Goal: Book appointment/travel/reservation

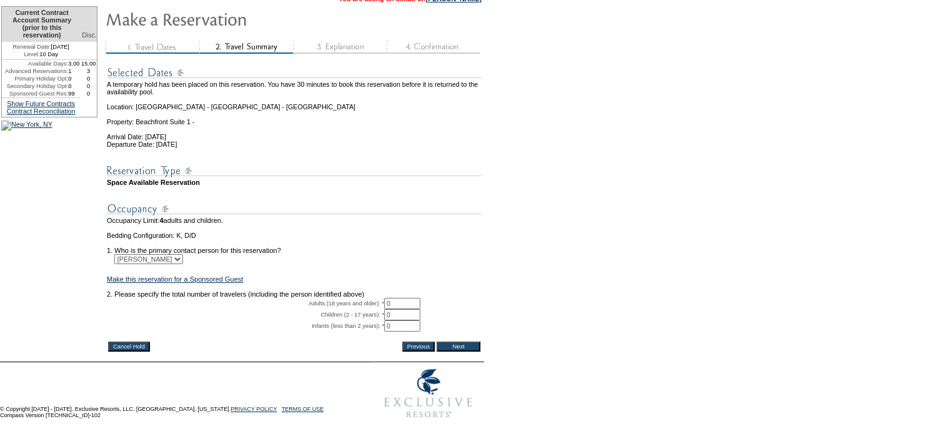
scroll to position [97, 0]
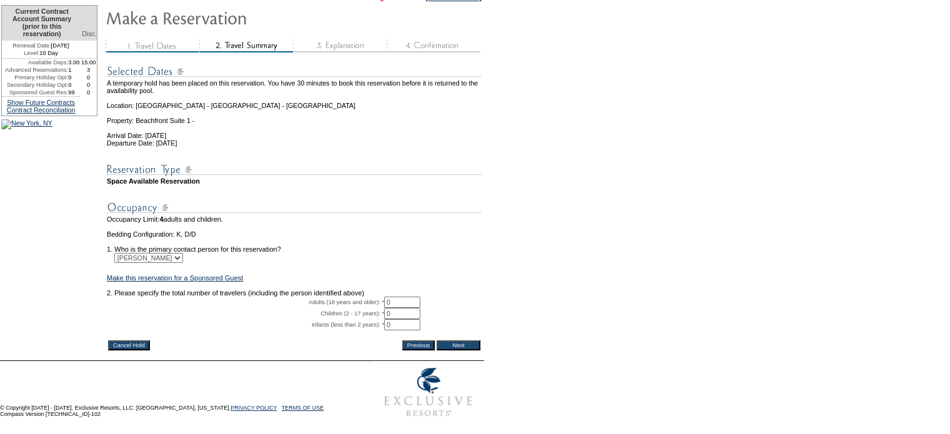
click at [395, 308] on input "0" at bounding box center [402, 302] width 36 height 11
type input "2"
click at [458, 350] on input "Next" at bounding box center [459, 345] width 44 height 10
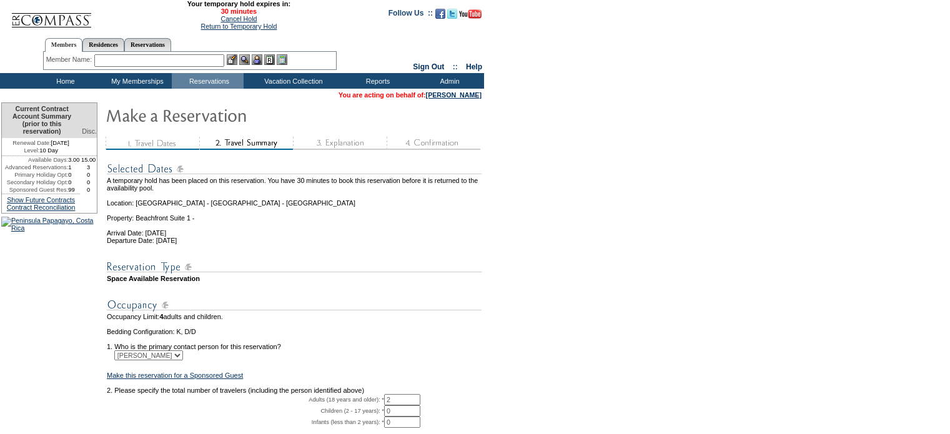
scroll to position [97, 0]
